Goal: Information Seeking & Learning: Learn about a topic

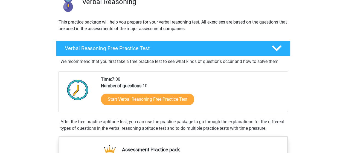
scroll to position [56, 0]
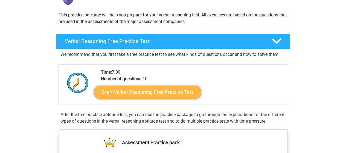
click at [131, 95] on link "Start Verbal Reasoning Free Practice Test" at bounding box center [147, 92] width 107 height 13
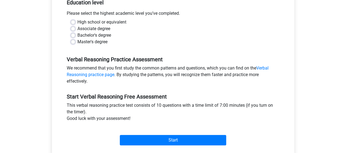
scroll to position [119, 0]
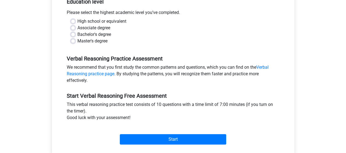
click at [77, 33] on label "Bachelor's degree" at bounding box center [94, 34] width 34 height 7
click at [73, 33] on input "Bachelor's degree" at bounding box center [73, 33] width 4 height 5
radio input "true"
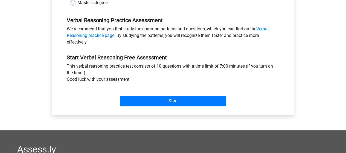
scroll to position [160, 0]
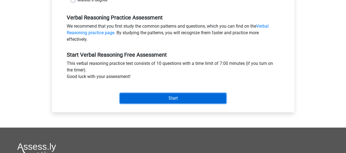
click at [163, 98] on input "Start" at bounding box center [173, 98] width 106 height 10
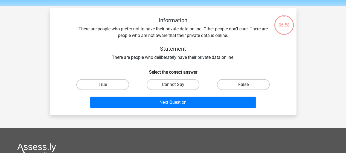
scroll to position [18, 0]
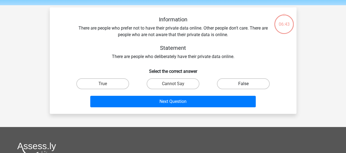
click at [226, 82] on label "False" at bounding box center [243, 83] width 53 height 11
click at [244, 84] on input "False" at bounding box center [246, 86] width 4 height 4
radio input "true"
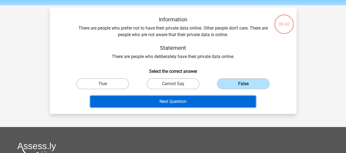
click at [190, 97] on button "Next Question" at bounding box center [173, 101] width 166 height 11
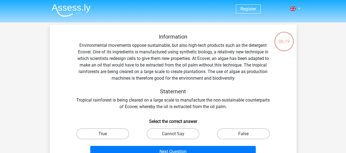
scroll to position [0, 0]
